Goal: Navigation & Orientation: Find specific page/section

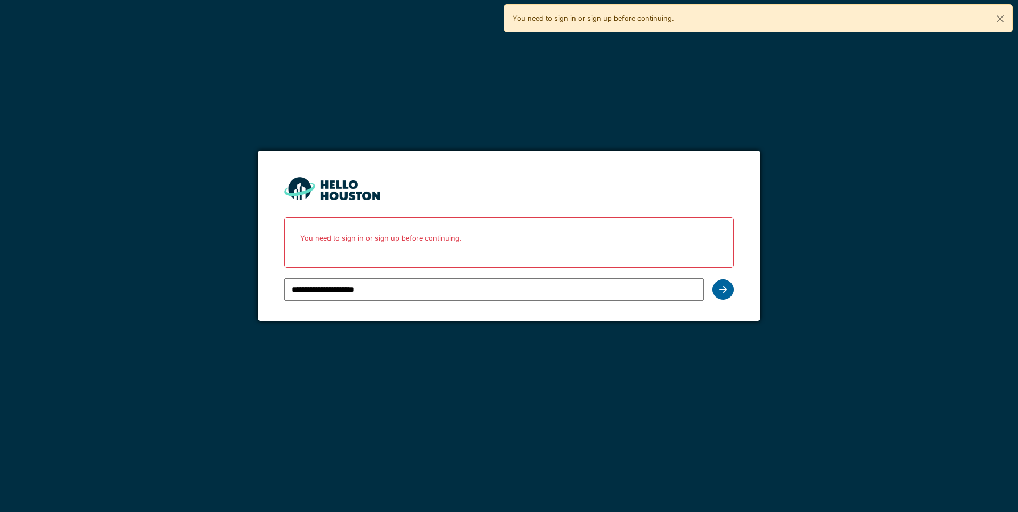
click at [727, 285] on div at bounding box center [722, 289] width 21 height 20
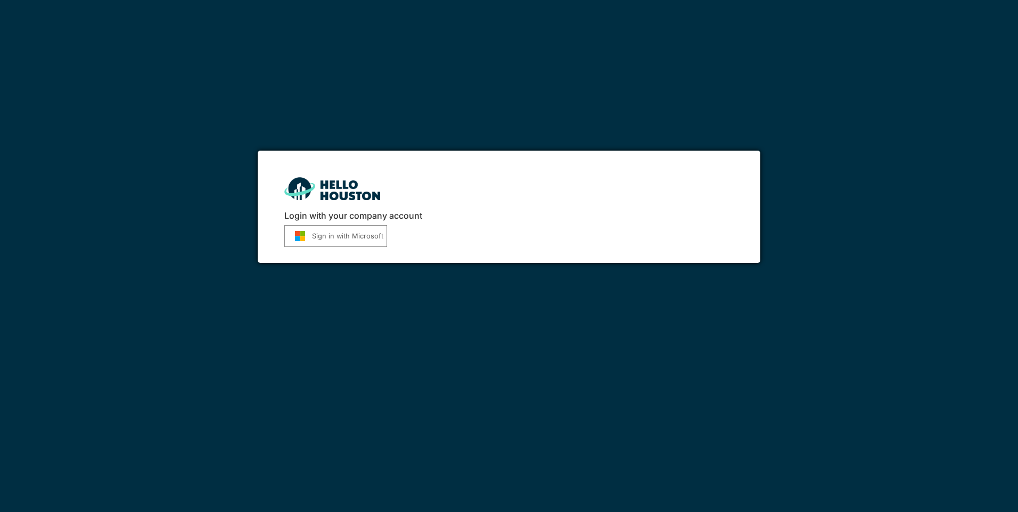
click at [341, 234] on button "Sign in with Microsoft" at bounding box center [335, 236] width 103 height 22
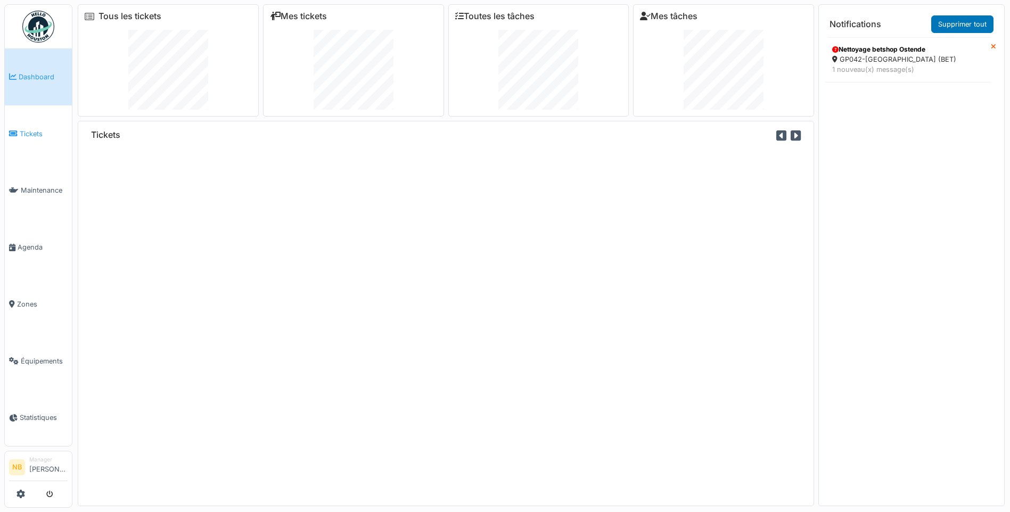
click at [49, 129] on span "Tickets" at bounding box center [44, 134] width 48 height 10
